Goal: Task Accomplishment & Management: Manage account settings

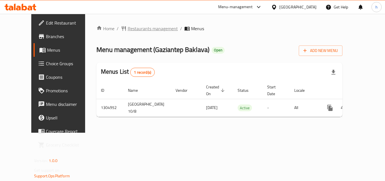
click at [128, 30] on span "Restaurants management" at bounding box center [153, 28] width 50 height 7
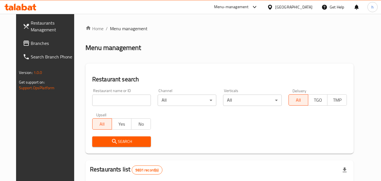
click at [123, 101] on input "search" at bounding box center [121, 99] width 59 height 11
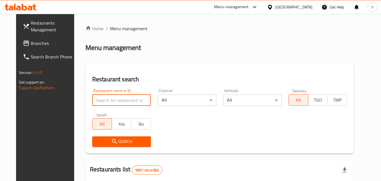
paste input "703490"
type input "703490"
click button "Search" at bounding box center [121, 141] width 59 height 10
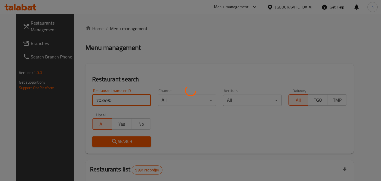
click button "Search" at bounding box center [121, 141] width 59 height 10
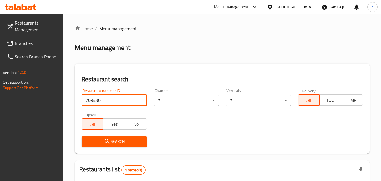
click at [305, 7] on div "[GEOGRAPHIC_DATA]" at bounding box center [293, 7] width 37 height 6
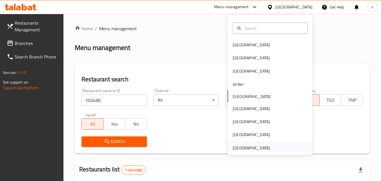
click at [238, 145] on div "[GEOGRAPHIC_DATA]" at bounding box center [251, 148] width 37 height 6
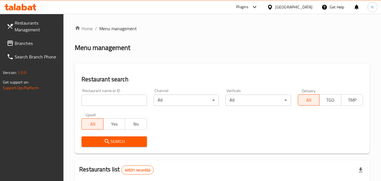
click at [117, 104] on input "search" at bounding box center [114, 99] width 65 height 11
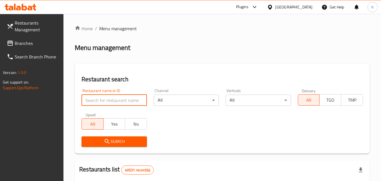
click at [33, 43] on span "Branches" at bounding box center [37, 43] width 45 height 7
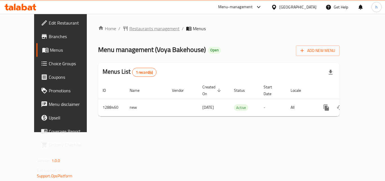
click at [137, 26] on span "Restaurants management" at bounding box center [154, 28] width 50 height 7
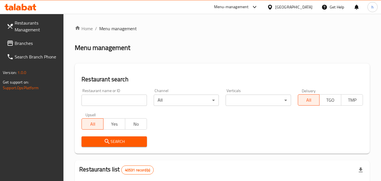
click at [125, 101] on input "search" at bounding box center [114, 99] width 65 height 11
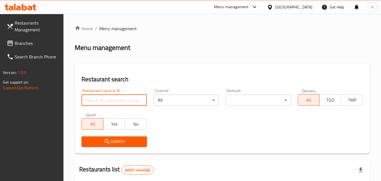
paste input "697204"
type input "697204"
click button "Search" at bounding box center [114, 141] width 65 height 10
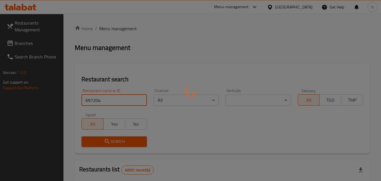
click button "Search" at bounding box center [114, 141] width 65 height 10
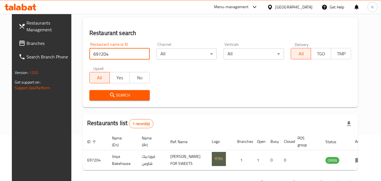
scroll to position [38, 0]
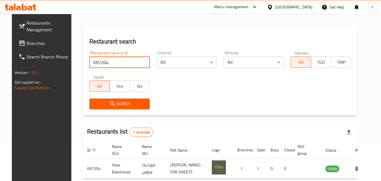
click at [141, 61] on input "697204" at bounding box center [119, 62] width 60 height 11
paste input "755640"
type input "755640"
click at [131, 108] on button "Search" at bounding box center [119, 103] width 60 height 10
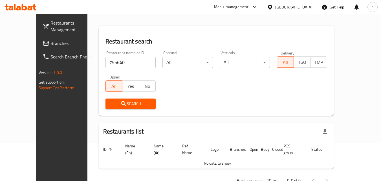
scroll to position [50, 0]
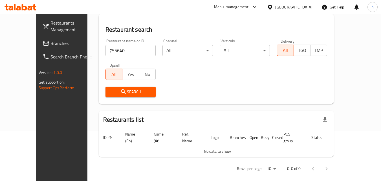
click at [50, 42] on span "Branches" at bounding box center [72, 43] width 45 height 7
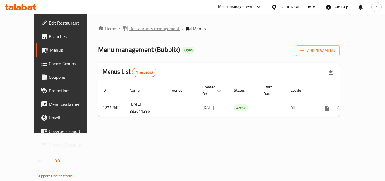
click at [129, 32] on span "Restaurants management" at bounding box center [154, 28] width 50 height 7
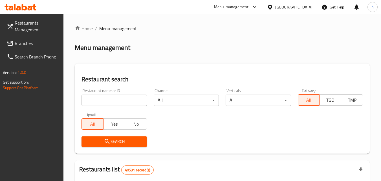
click at [107, 100] on input "search" at bounding box center [114, 99] width 65 height 11
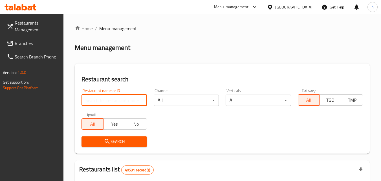
paste input "692367"
type input "692367"
click button "Search" at bounding box center [114, 141] width 65 height 10
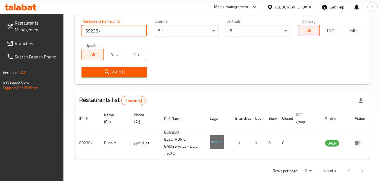
scroll to position [78, 0]
